Goal: Information Seeking & Learning: Learn about a topic

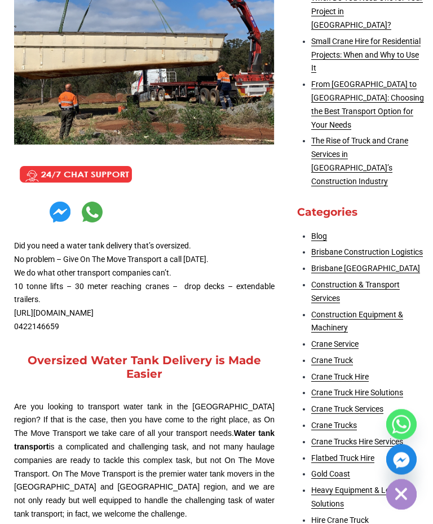
scroll to position [487, 0]
click at [339, 388] on link "Crane Truck Hire Solutions" at bounding box center [357, 392] width 92 height 9
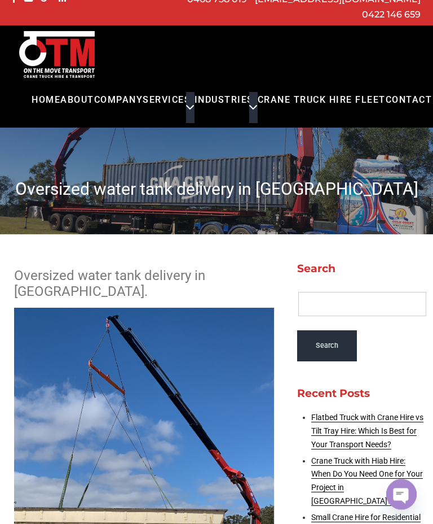
scroll to position [0, 0]
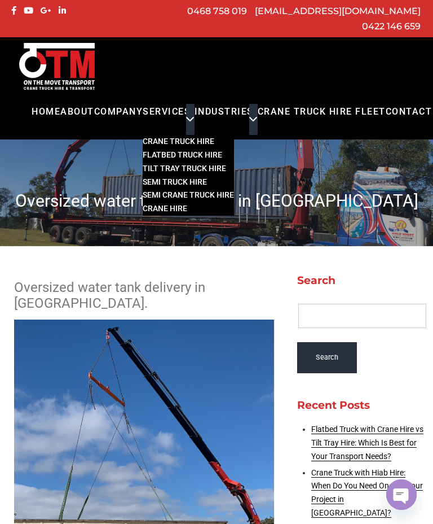
click at [184, 112] on icon "Primary menu" at bounding box center [190, 119] width 14 height 14
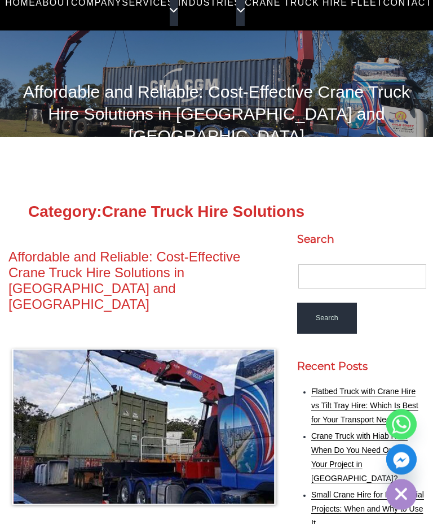
scroll to position [105, 8]
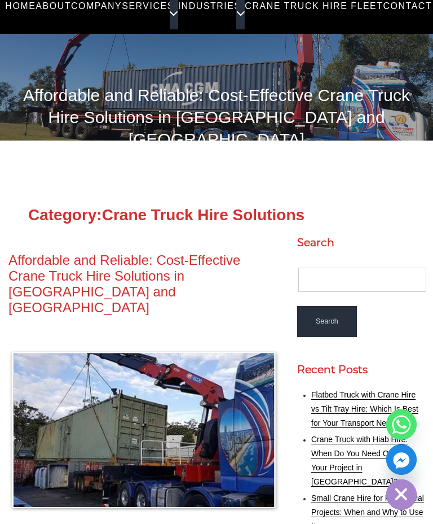
click at [346, 390] on link "Flatbed Truck with Crane Hire vs Tilt Tray Hire: Which Is Best for Your Transpo…" at bounding box center [364, 408] width 107 height 37
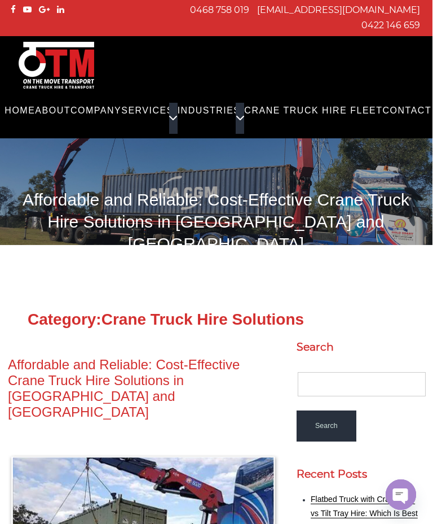
scroll to position [0, 16]
